Goal: Task Accomplishment & Management: Use online tool/utility

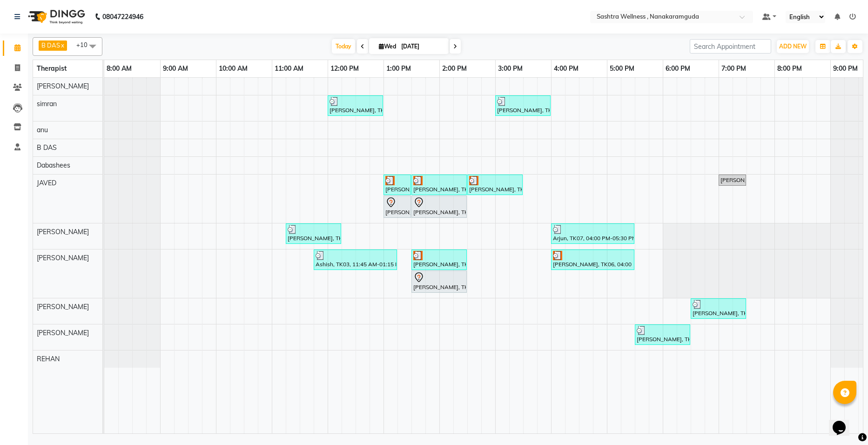
scroll to position [0, 23]
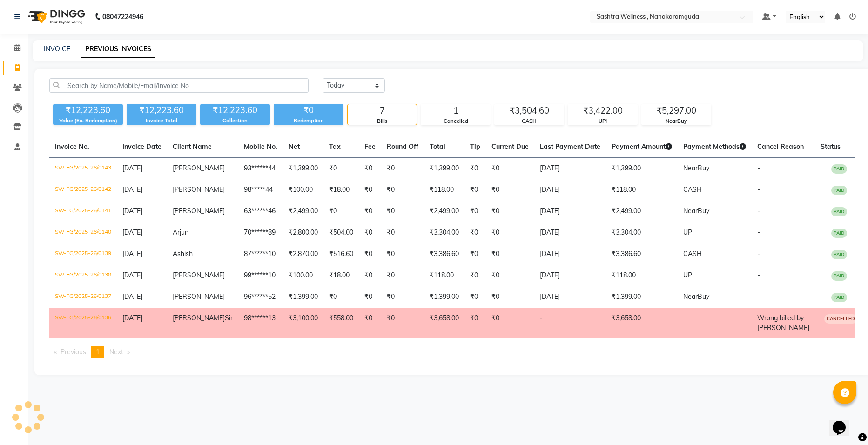
select select "service"
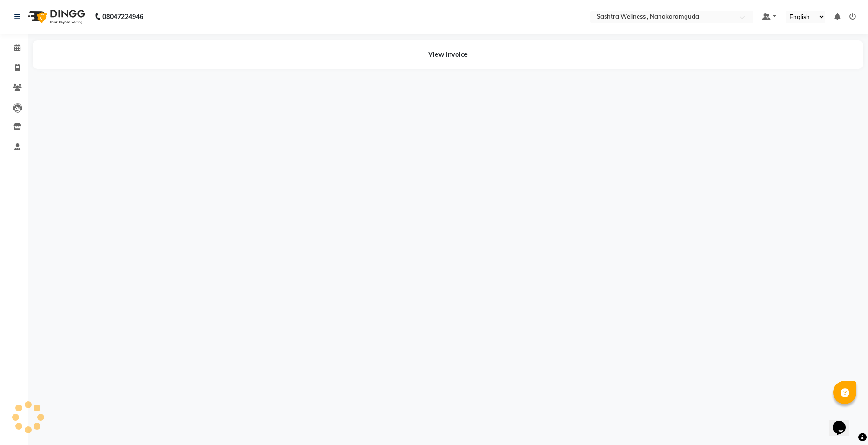
select select "service"
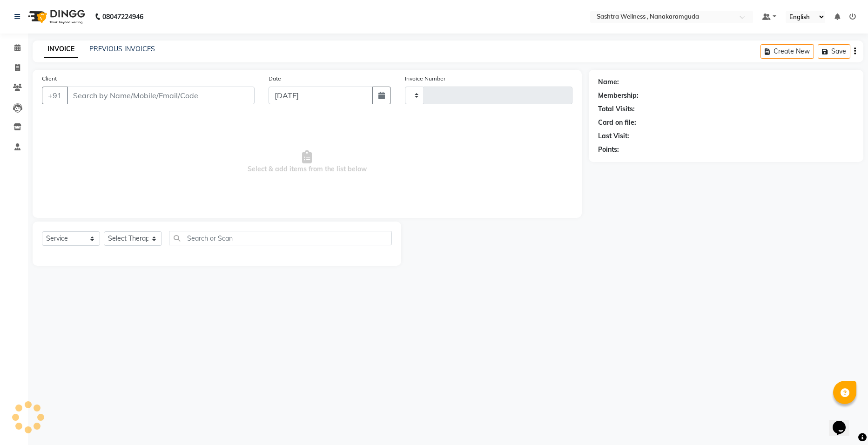
type input "0144"
